Goal: Task Accomplishment & Management: Complete application form

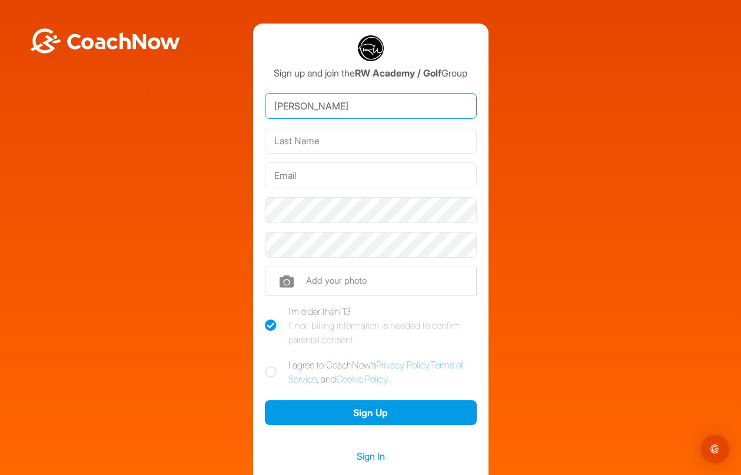
type input "Petra"
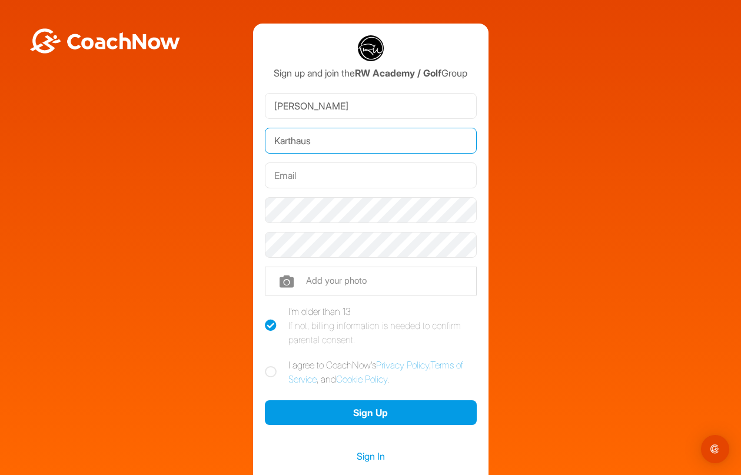
type input "Karthaus"
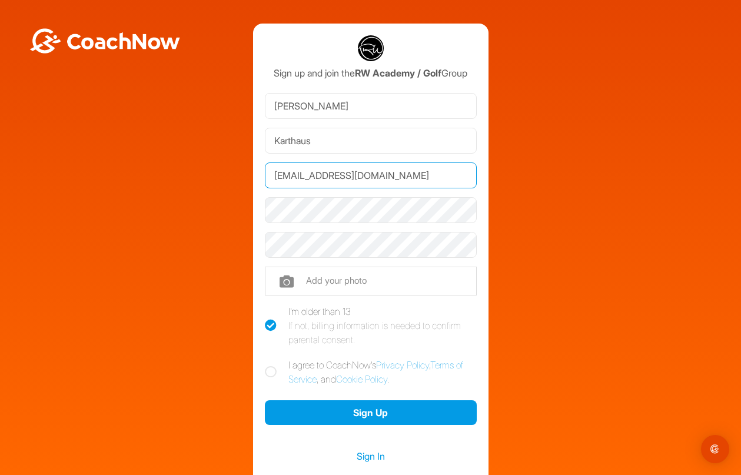
type input "[EMAIL_ADDRESS][DOMAIN_NAME]"
click at [359, 280] on input "file" at bounding box center [371, 281] width 212 height 28
type input "C:\fakepath\IMG_1268.jpg"
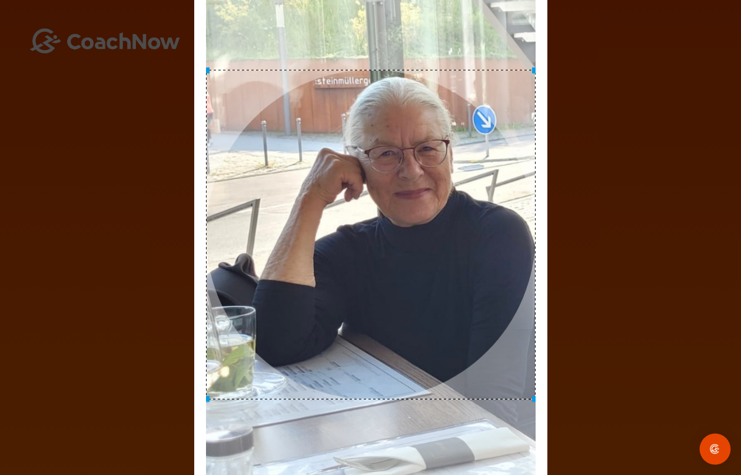
click at [711, 452] on img "Open Intercom Messenger" at bounding box center [715, 449] width 15 height 15
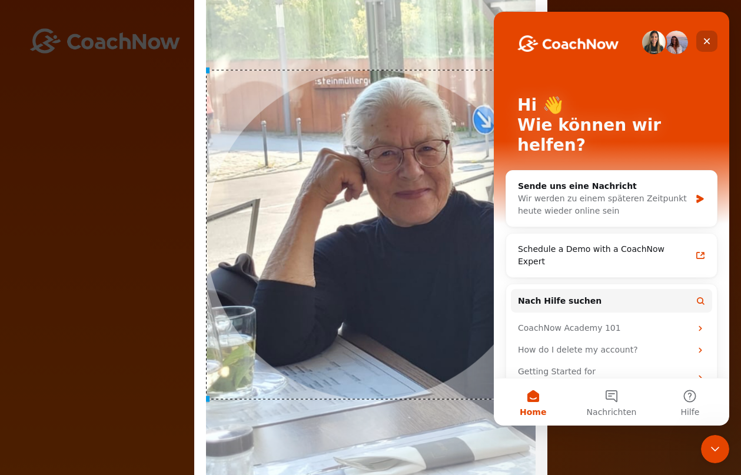
click at [705, 39] on icon "Schließen" at bounding box center [707, 41] width 6 height 6
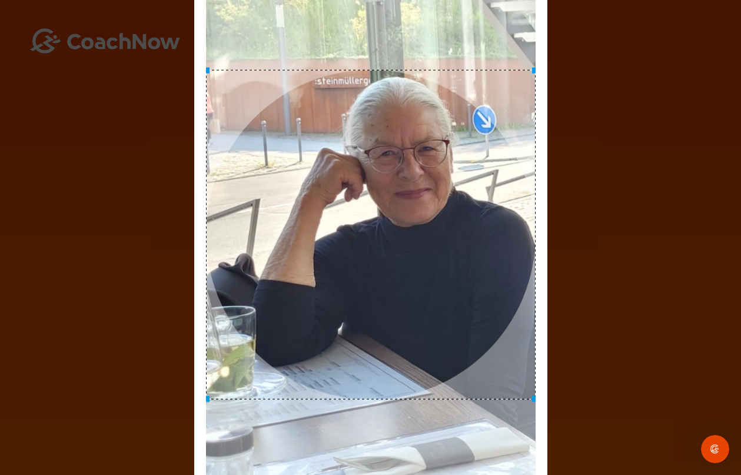
click at [521, 385] on img at bounding box center [371, 234] width 330 height 493
click at [533, 397] on div at bounding box center [535, 399] width 6 height 6
click at [479, 327] on div at bounding box center [371, 235] width 330 height 330
click at [508, 304] on div at bounding box center [371, 235] width 330 height 330
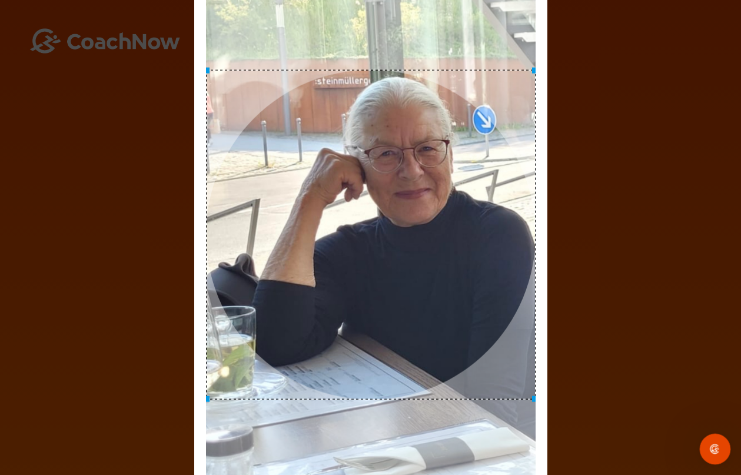
click at [711, 449] on icon "Intercom-Nachrichtendienst öffnen" at bounding box center [713, 447] width 19 height 19
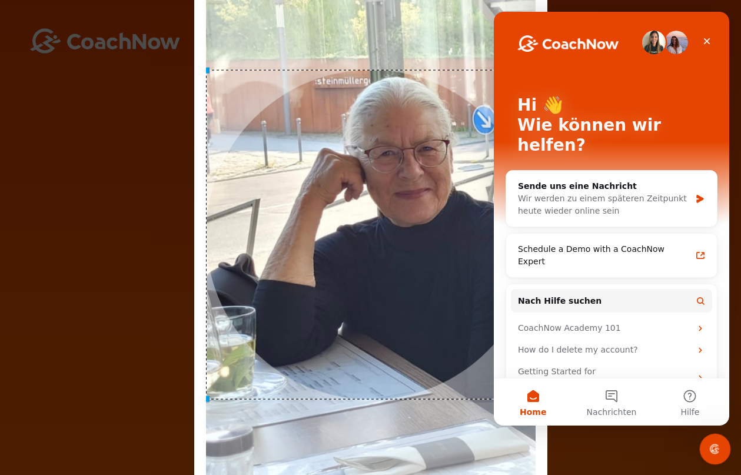
click at [711, 449] on icon "Intercom-Nachrichtendienst öffnen" at bounding box center [713, 447] width 19 height 19
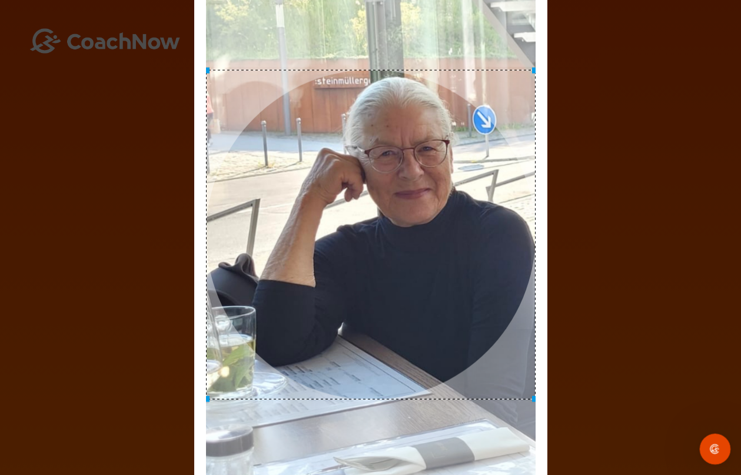
click at [710, 449] on icon "Intercom-Nachrichtendienst öffnen" at bounding box center [713, 447] width 19 height 19
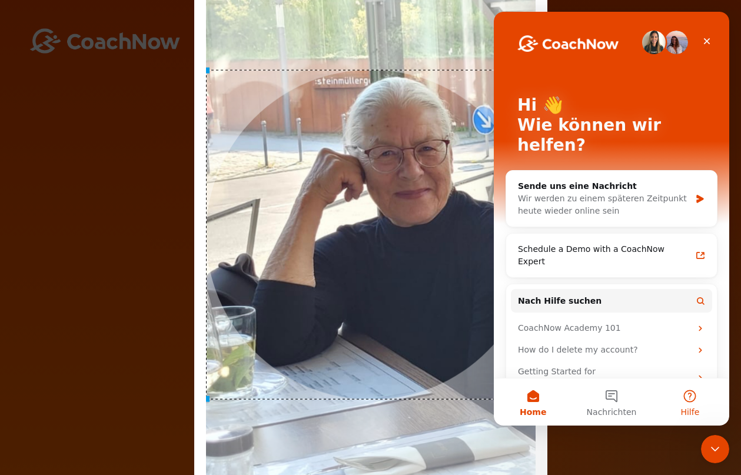
click at [690, 394] on button "Hilfe" at bounding box center [690, 402] width 78 height 47
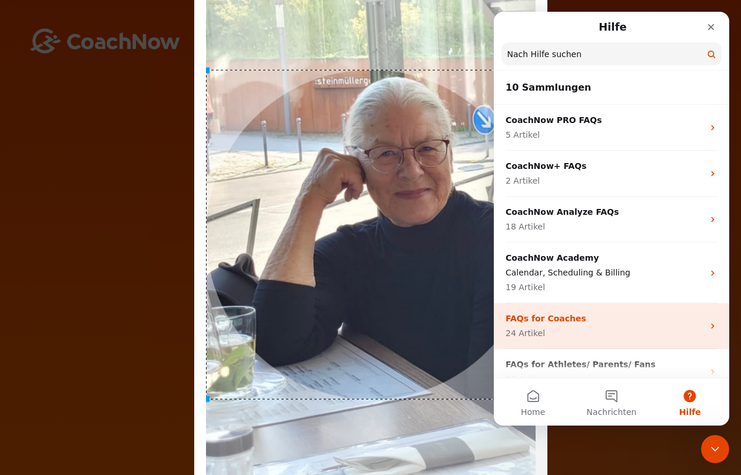
click at [710, 322] on icon "Intercom Messenger" at bounding box center [712, 325] width 9 height 9
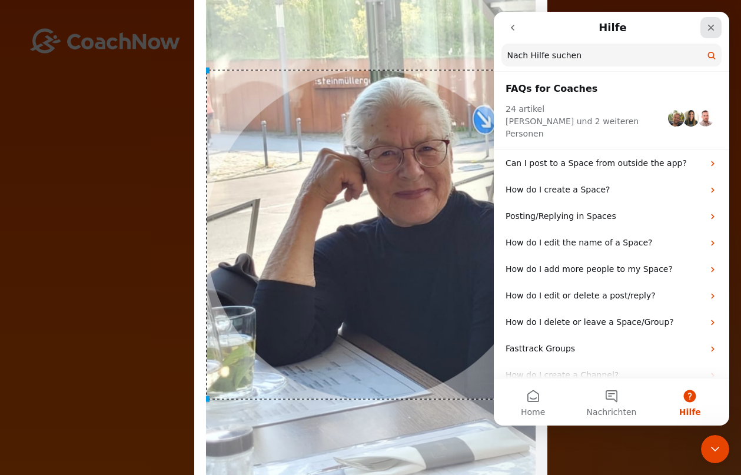
click at [711, 25] on icon "Schließen" at bounding box center [711, 27] width 9 height 9
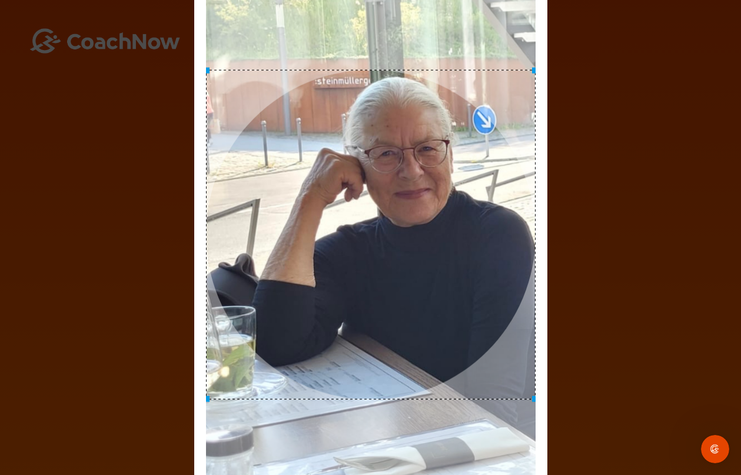
click at [678, 128] on div "Adjust Your Picture ✕ Set Picture Cancel" at bounding box center [370, 237] width 741 height 475
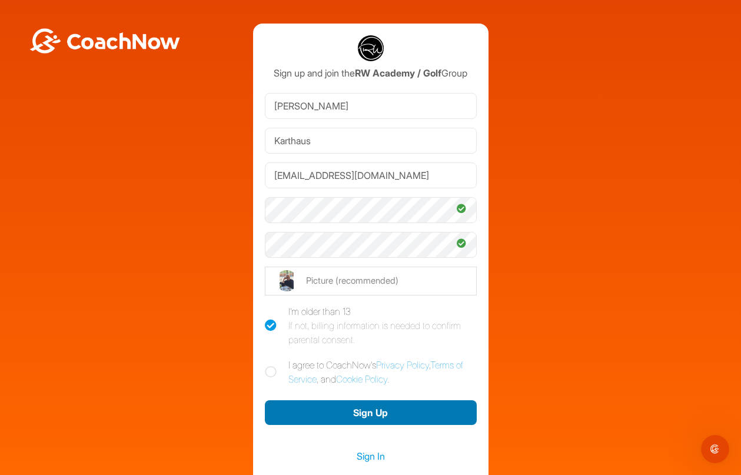
click at [369, 415] on button "Sign Up" at bounding box center [371, 412] width 212 height 25
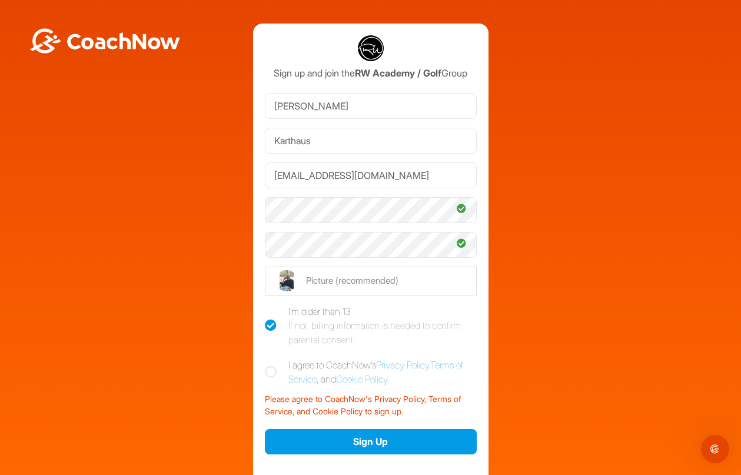
click at [270, 370] on icon at bounding box center [271, 372] width 12 height 12
click at [270, 366] on input "I agree to CoachNow's Privacy Policy , Terms of Service , and Cookie Policy ." at bounding box center [269, 362] width 8 height 8
checkbox input "true"
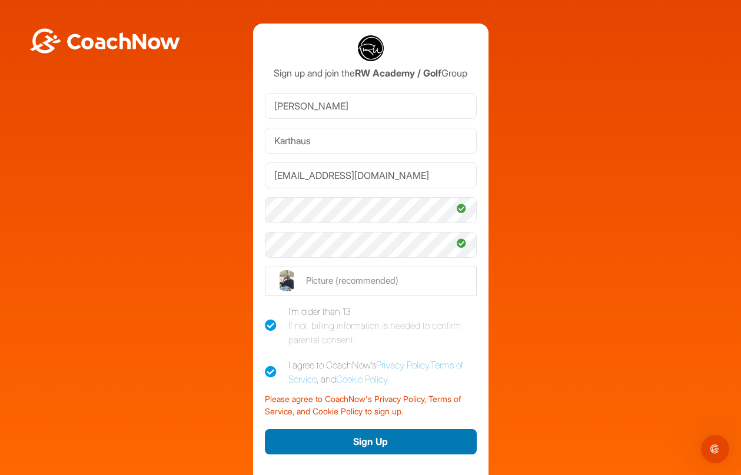
click at [366, 442] on button "Sign Up" at bounding box center [371, 441] width 212 height 25
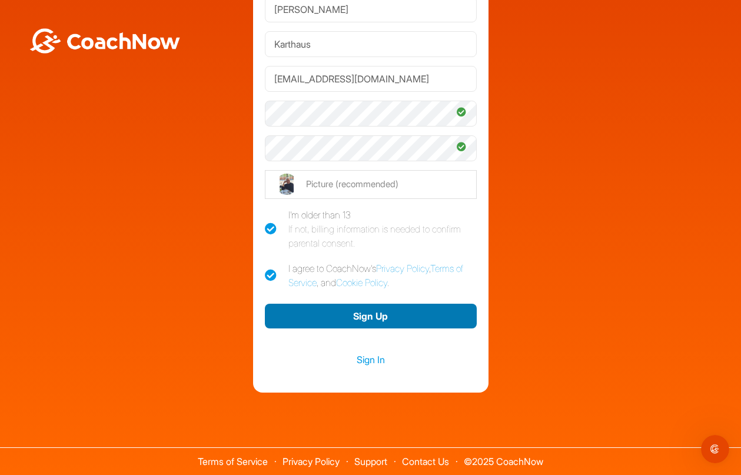
scroll to position [97, 0]
